Goal: Task Accomplishment & Management: Use online tool/utility

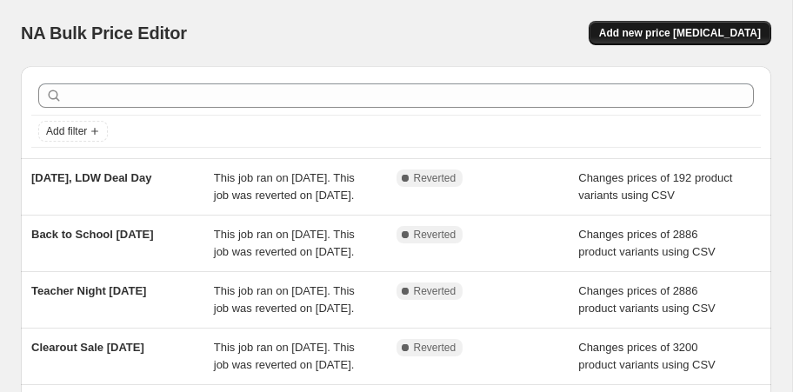
click at [690, 30] on span "Add new price [MEDICAL_DATA]" at bounding box center [680, 33] width 162 height 14
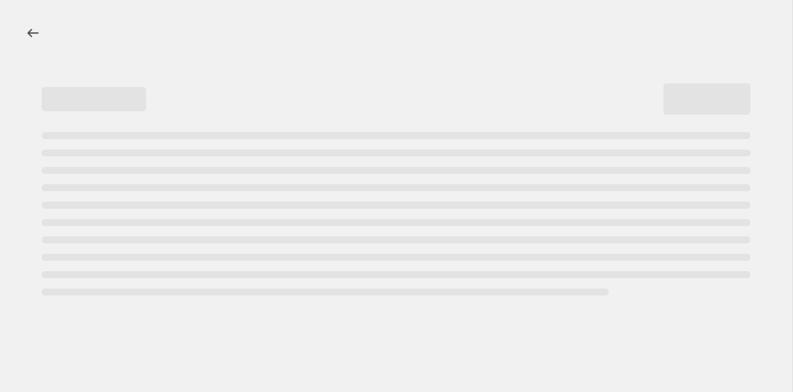
select select "percentage"
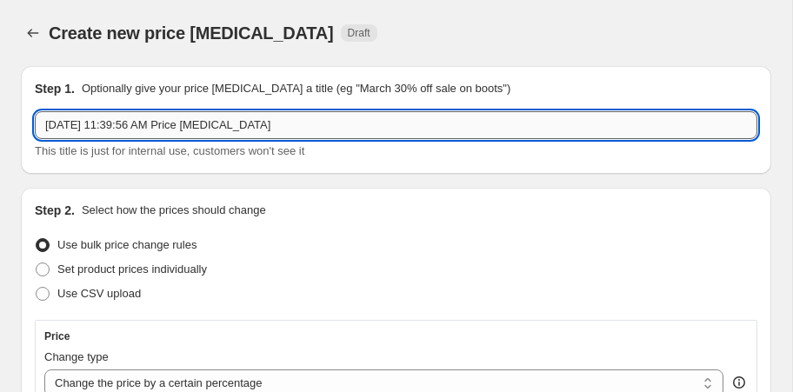
click at [74, 132] on input "Oct 2, 2025, 11:39:56 AM Price change job" at bounding box center [396, 125] width 722 height 28
drag, startPoint x: 276, startPoint y: 127, endPoint x: 116, endPoint y: 123, distance: 160.0
click at [116, 123] on input "Oct 3, 2025, 11:39:56 AM Price change job" at bounding box center [396, 125] width 722 height 28
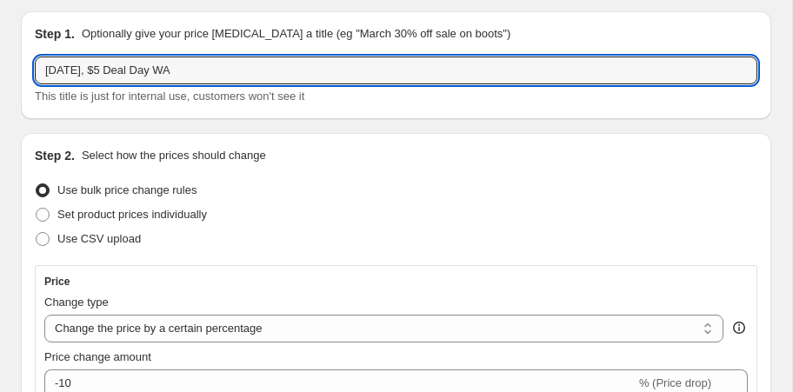
scroll to position [60, 0]
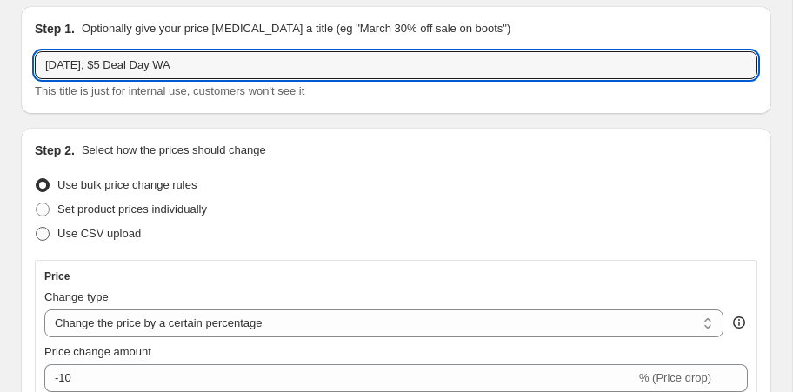
type input "Oct 3, 2025, $5 Deal Day WA"
click at [130, 236] on span "Use CSV upload" at bounding box center [98, 233] width 83 height 13
click at [37, 228] on input "Use CSV upload" at bounding box center [36, 227] width 1 height 1
radio input "true"
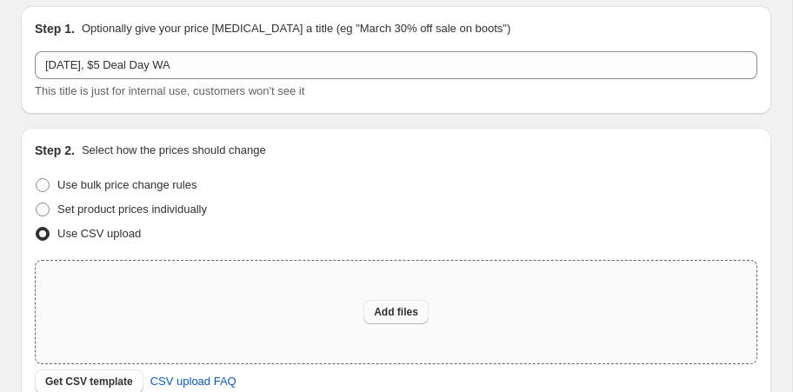
click at [393, 307] on span "Add files" at bounding box center [396, 312] width 44 height 14
type input "C:\fakepath\$5 deal showroom bulk editor upload.csv"
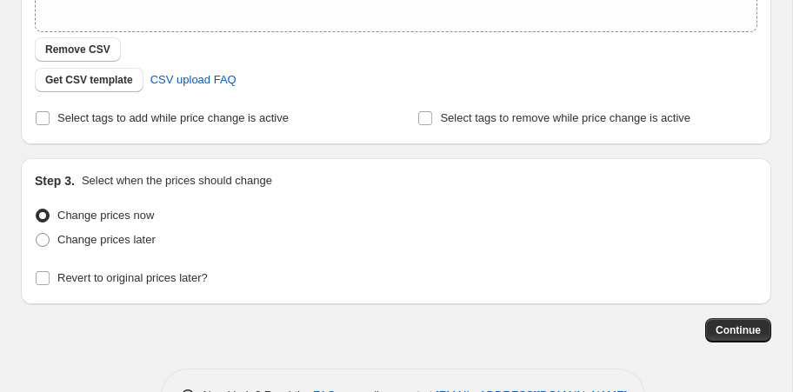
scroll to position [400, 0]
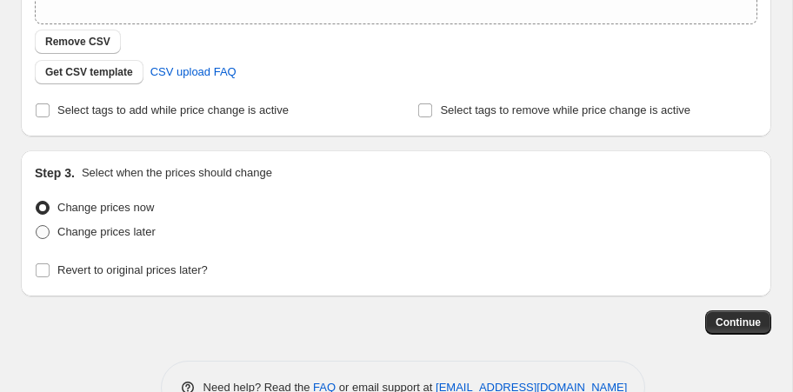
click at [128, 230] on span "Change prices later" at bounding box center [106, 231] width 98 height 13
click at [37, 226] on input "Change prices later" at bounding box center [36, 225] width 1 height 1
radio input "true"
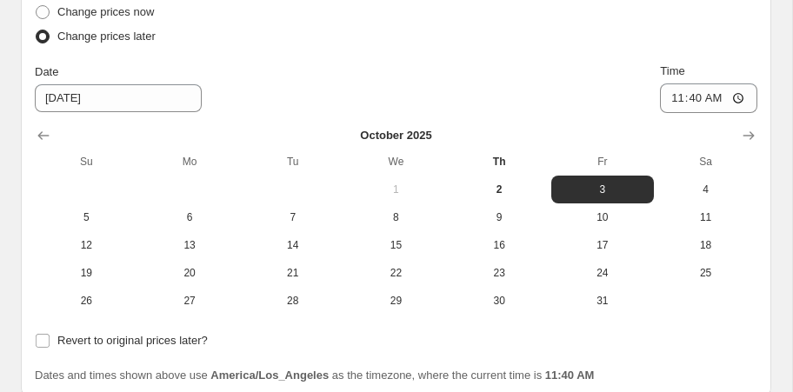
scroll to position [595, 0]
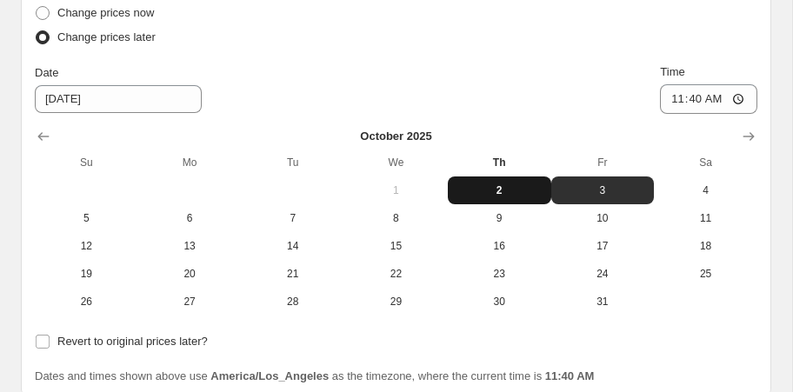
click at [496, 187] on span "2" at bounding box center [500, 190] width 90 height 14
type input "10/2/2025"
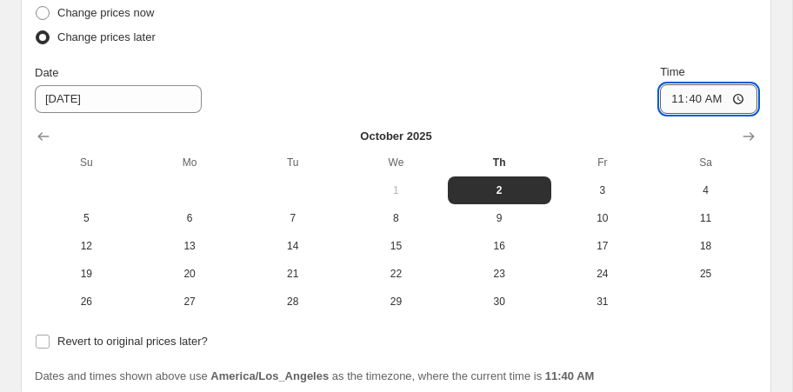
click at [675, 102] on input "11:40" at bounding box center [708, 99] width 97 height 30
type input "15:00"
click at [522, 63] on div "Date 10/2/2025 Time 15:00" at bounding box center [396, 88] width 722 height 50
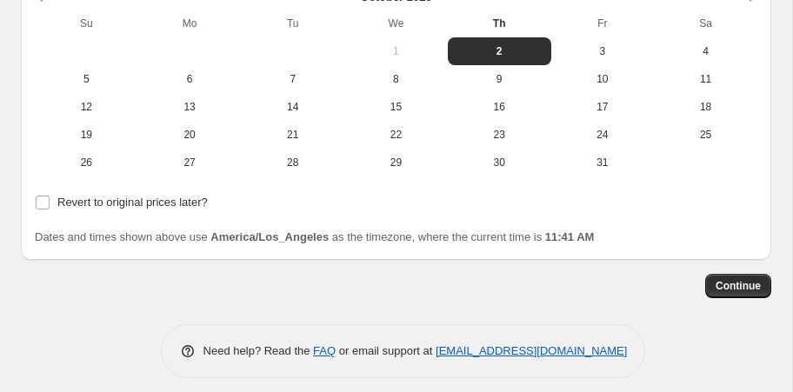
scroll to position [735, 0]
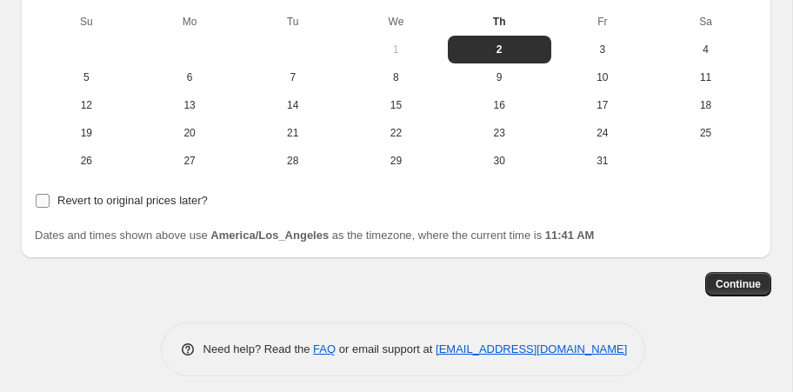
click at [42, 200] on input "Revert to original prices later?" at bounding box center [43, 201] width 14 height 14
checkbox input "true"
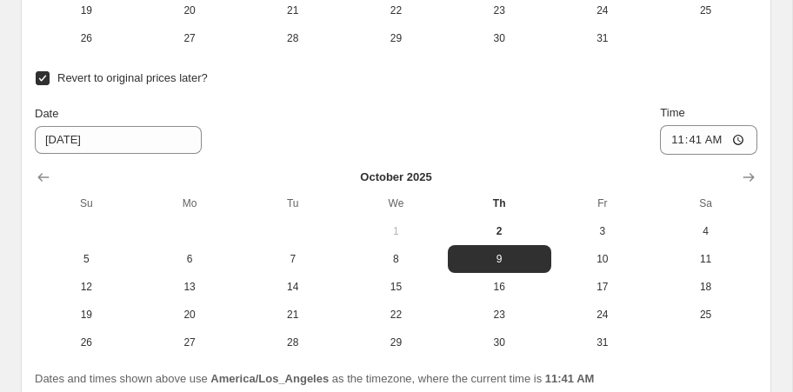
scroll to position [868, 0]
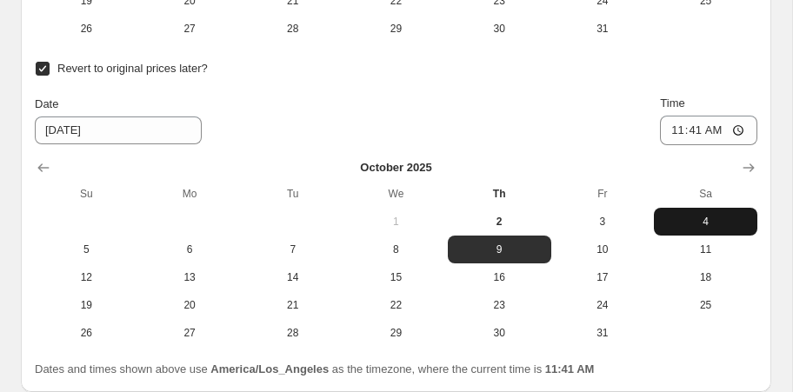
click at [706, 223] on span "4" at bounding box center [706, 222] width 90 height 14
type input "10/4/2025"
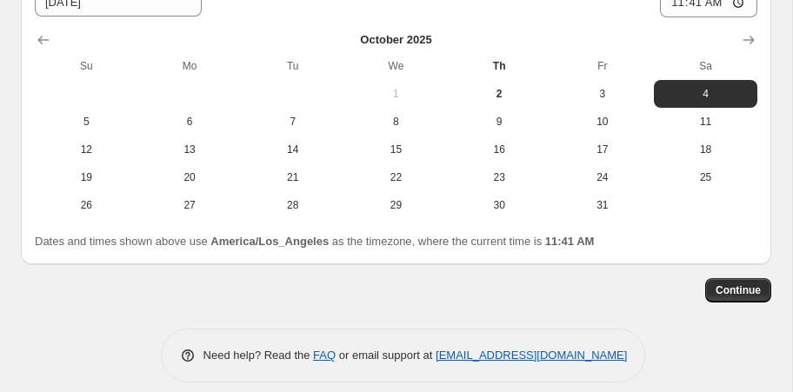
scroll to position [1011, 0]
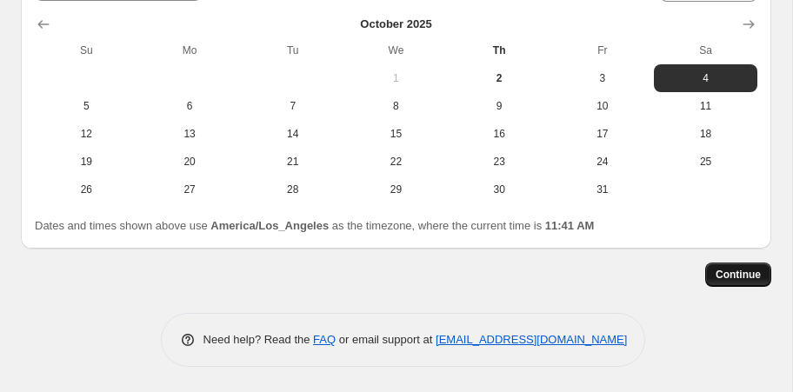
click at [743, 274] on span "Continue" at bounding box center [737, 275] width 45 height 14
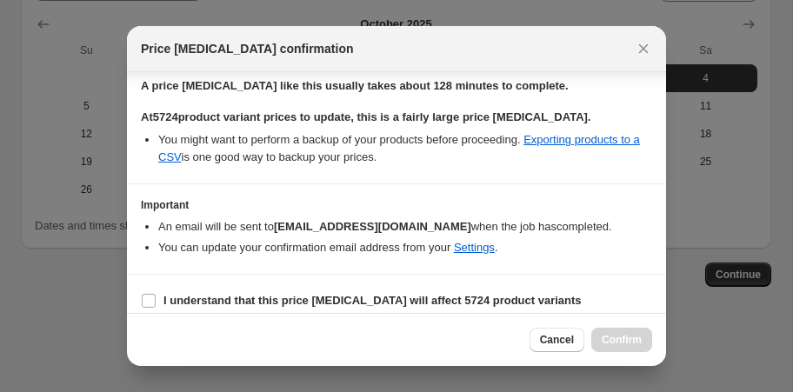
scroll to position [193, 0]
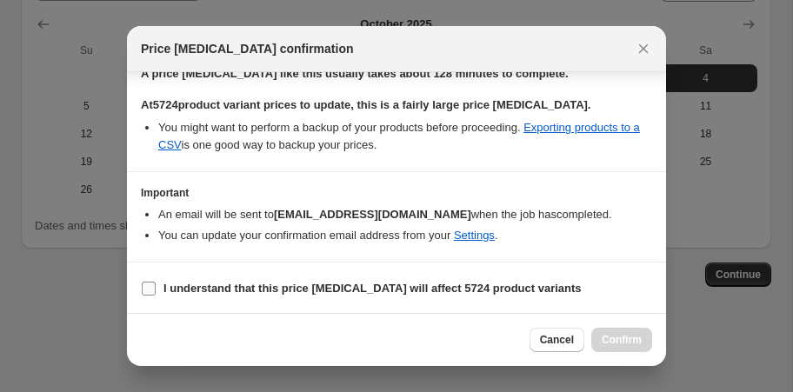
click at [329, 287] on b "I understand that this price change job will affect 5724 product variants" at bounding box center [372, 288] width 418 height 13
click at [156, 287] on input "I understand that this price change job will affect 5724 product variants" at bounding box center [149, 289] width 14 height 14
checkbox input "true"
click at [619, 346] on span "Confirm" at bounding box center [622, 340] width 40 height 14
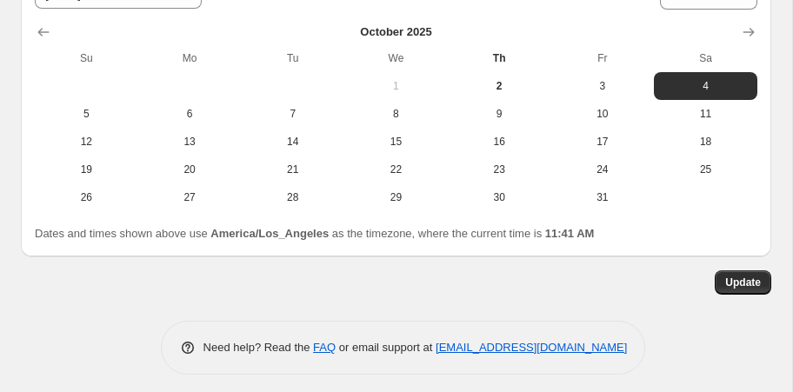
scroll to position [1117, 0]
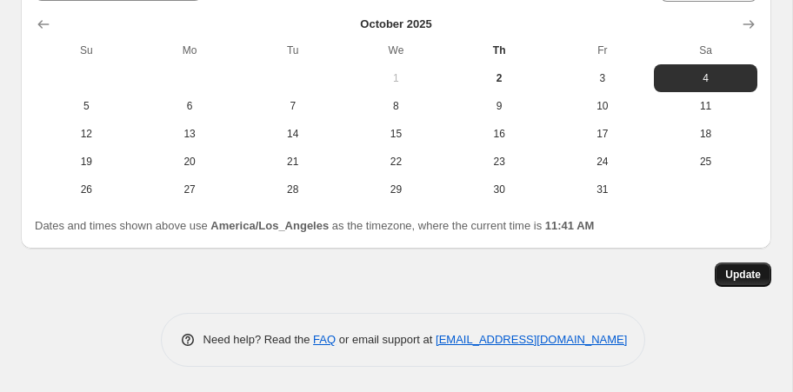
click at [741, 281] on button "Update" at bounding box center [743, 275] width 57 height 24
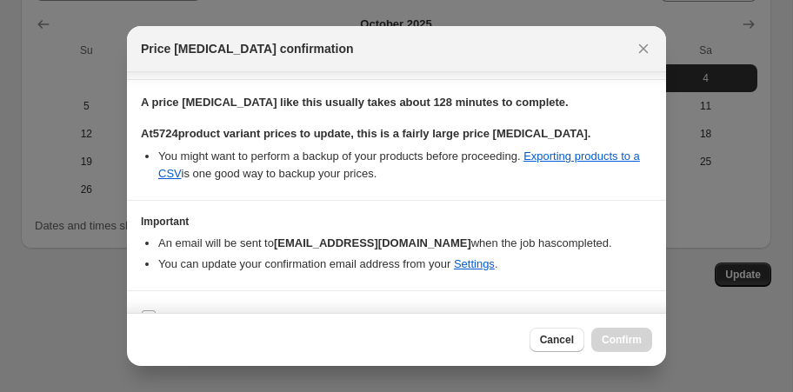
scroll to position [193, 0]
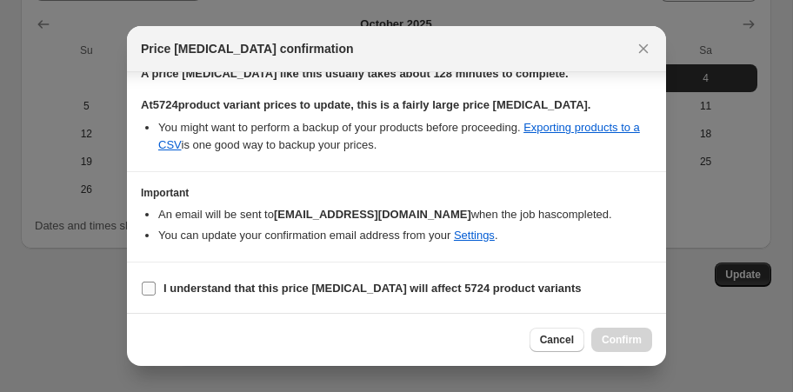
click at [498, 288] on b "I understand that this price change job will affect 5724 product variants" at bounding box center [372, 288] width 418 height 13
click at [156, 288] on input "I understand that this price change job will affect 5724 product variants" at bounding box center [149, 289] width 14 height 14
checkbox input "true"
click at [616, 339] on span "Confirm" at bounding box center [622, 340] width 40 height 14
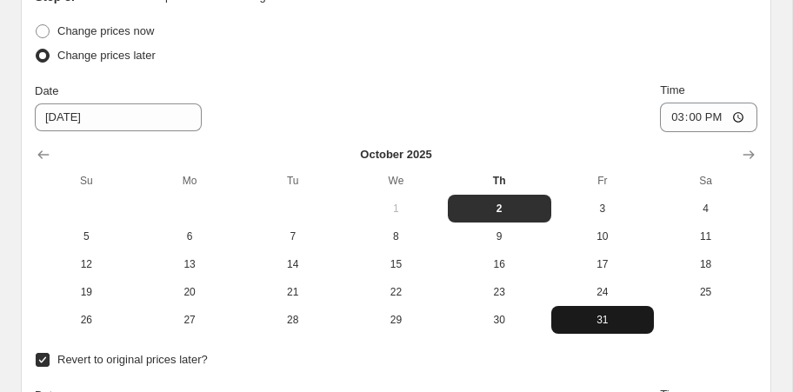
scroll to position [670, 0]
